Goal: Unclear

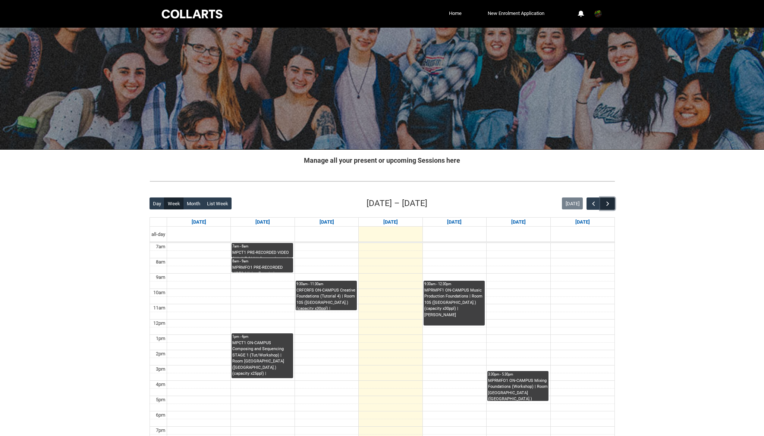
click at [606, 208] on button "button" at bounding box center [607, 203] width 14 height 12
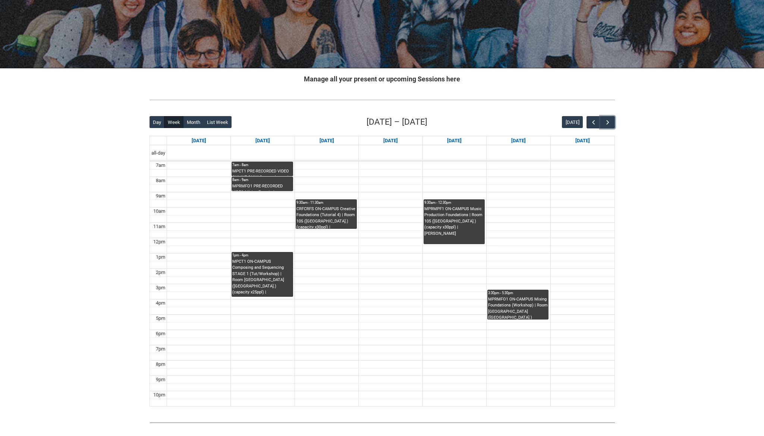
scroll to position [112, 0]
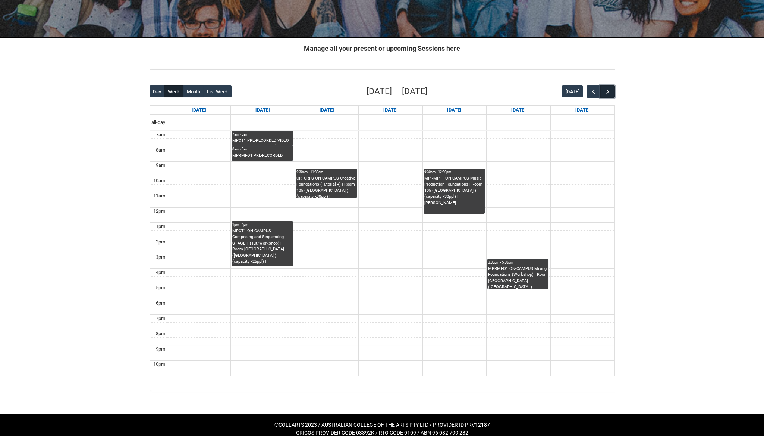
click at [608, 94] on span "button" at bounding box center [607, 91] width 7 height 7
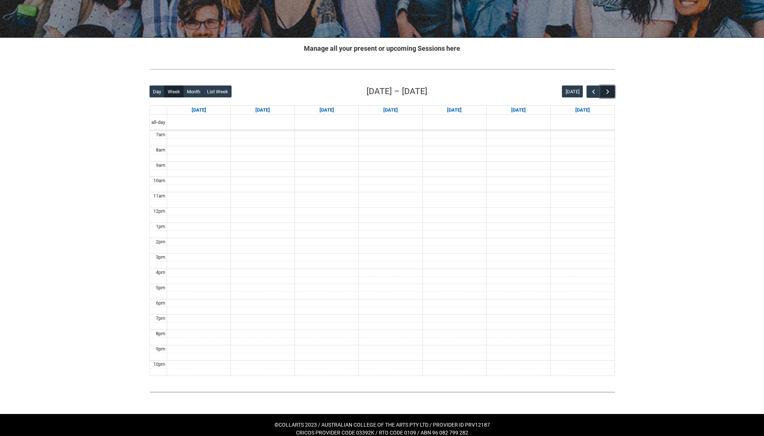
click at [608, 94] on span "button" at bounding box center [607, 91] width 7 height 7
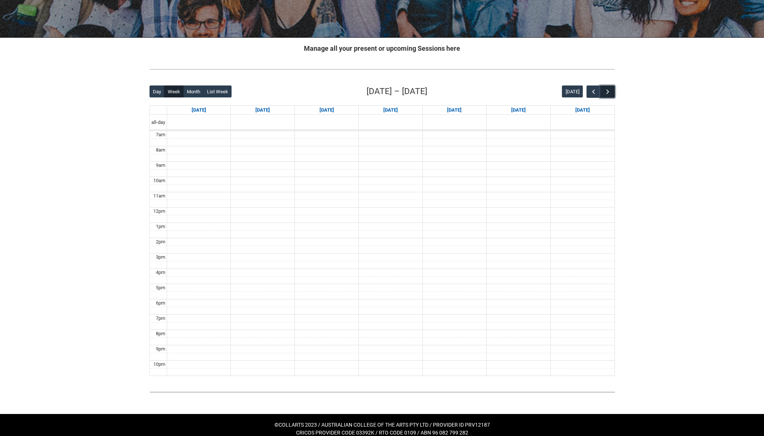
click at [608, 94] on span "button" at bounding box center [607, 91] width 7 height 7
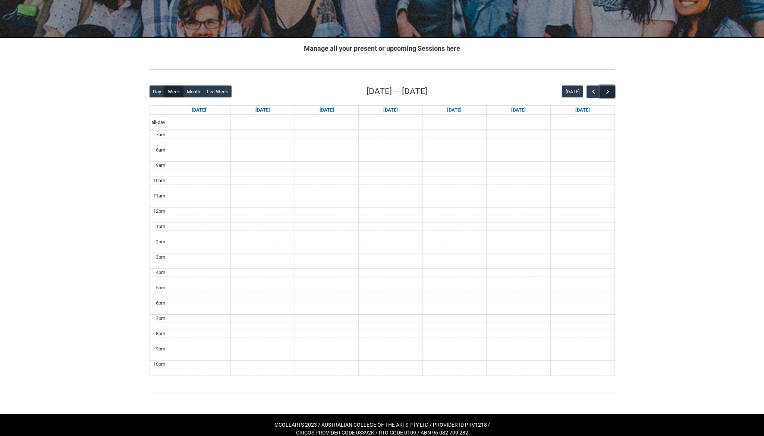
click at [608, 94] on span "button" at bounding box center [607, 91] width 7 height 7
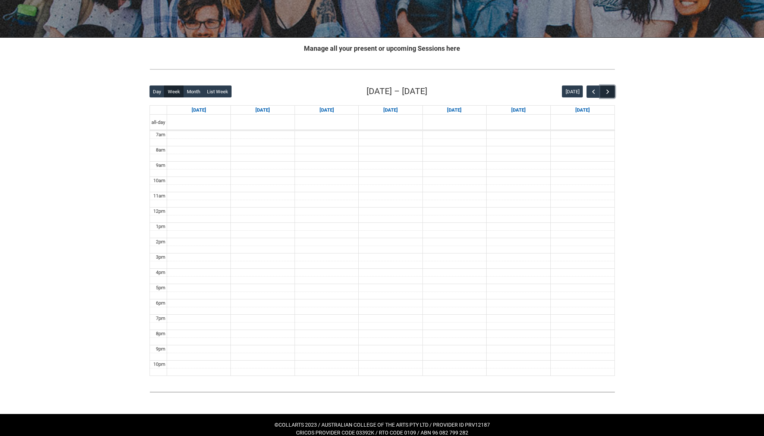
click at [608, 94] on span "button" at bounding box center [607, 91] width 7 height 7
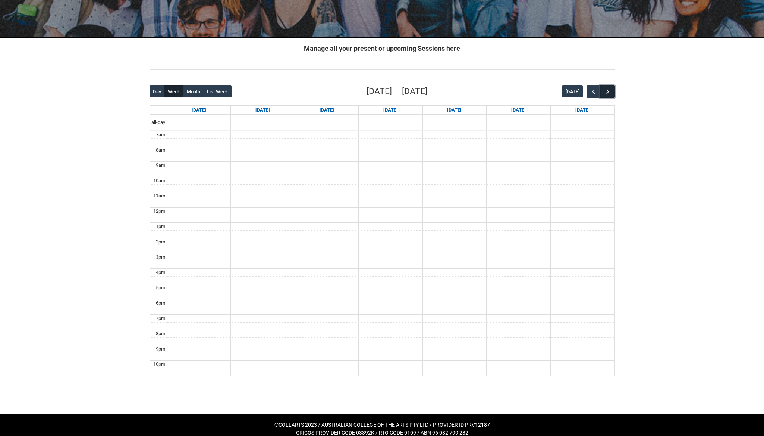
click at [608, 94] on span "button" at bounding box center [607, 91] width 7 height 7
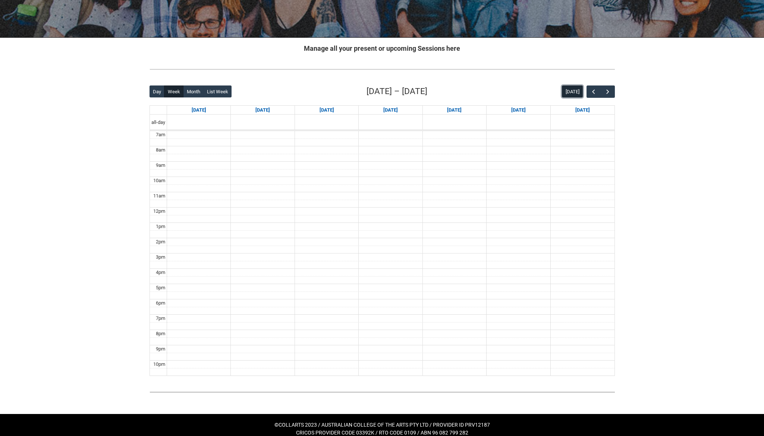
click at [575, 88] on button "[DATE]" at bounding box center [572, 91] width 21 height 12
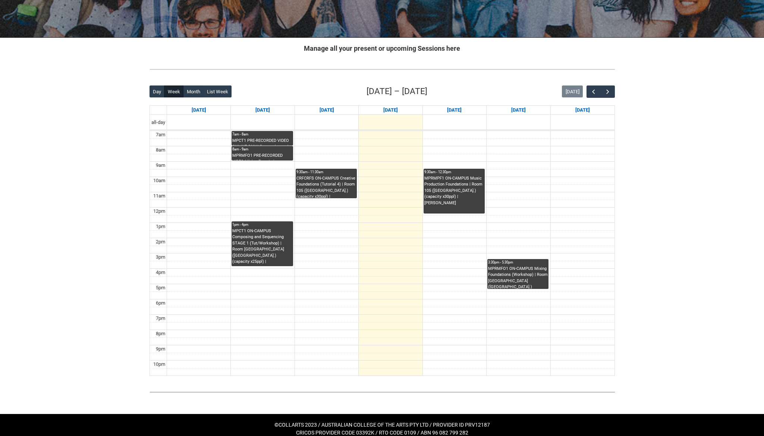
click at [653, 109] on div "Skip to Main Content Collarts Education Community Home New Enrolment Applicatio…" at bounding box center [382, 166] width 764 height 556
click at [605, 94] on span "button" at bounding box center [607, 91] width 7 height 7
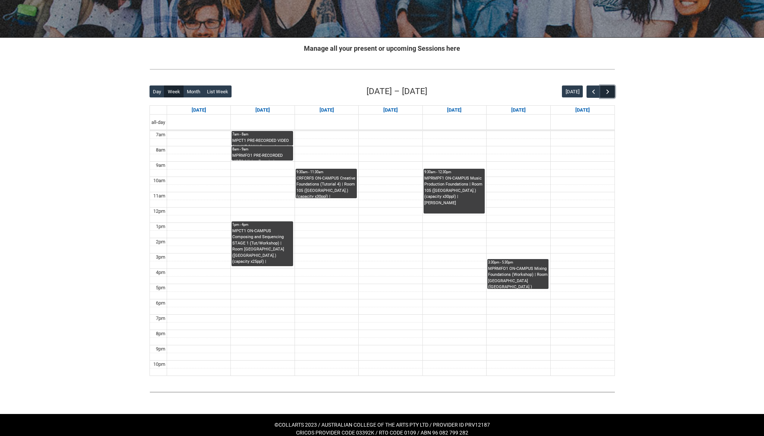
click at [606, 94] on span "button" at bounding box center [607, 91] width 7 height 7
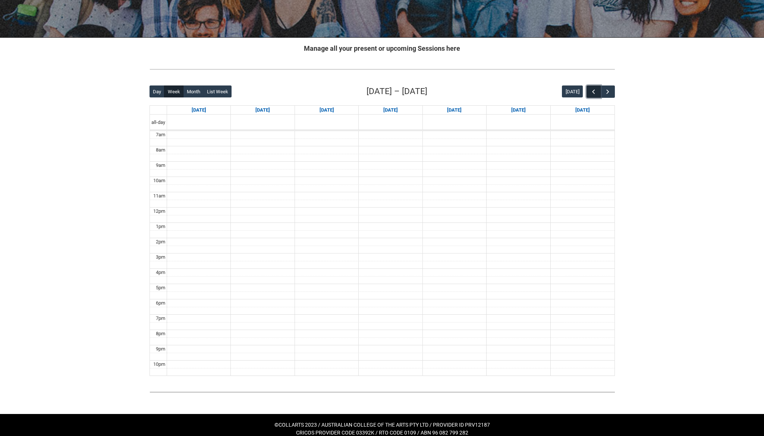
click at [590, 94] on span "button" at bounding box center [593, 91] width 7 height 7
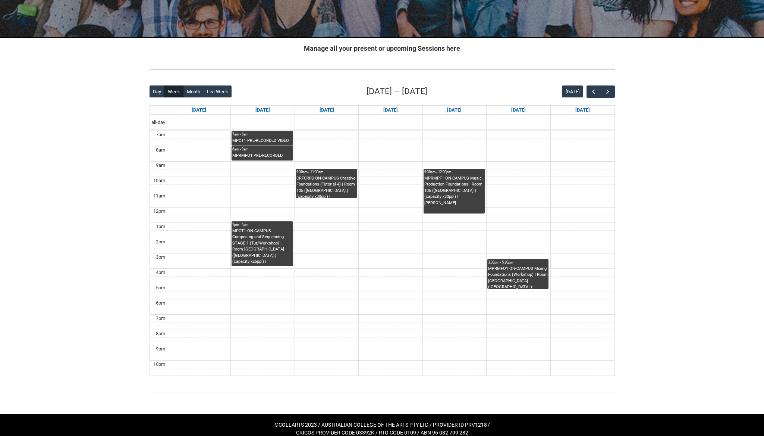
click at [653, 113] on div "Skip to Main Content Collarts Education Community Home New Enrolment Applicatio…" at bounding box center [382, 166] width 764 height 556
